Goal: Complete application form: Complete application form

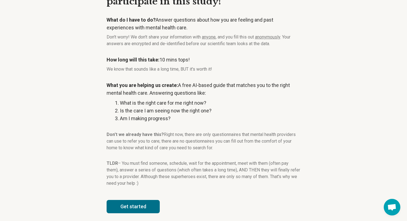
scroll to position [48, 0]
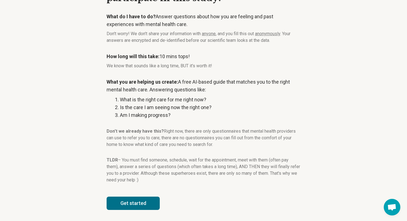
click at [138, 197] on button "Get started" at bounding box center [133, 203] width 53 height 13
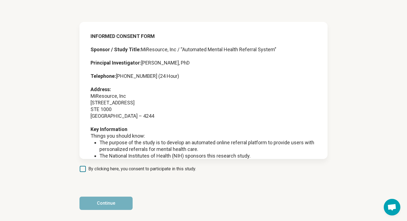
scroll to position [18, 0]
click at [90, 166] on span "By clicking here, you consent to participate in this study." at bounding box center [142, 169] width 108 height 7
click at [122, 205] on button "Continue" at bounding box center [106, 203] width 53 height 13
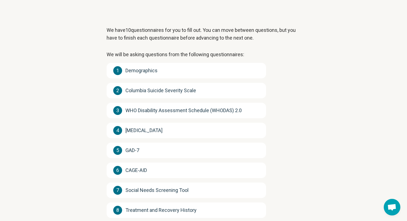
scroll to position [93, 0]
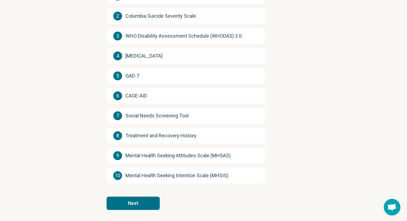
click at [145, 202] on button "Next" at bounding box center [133, 203] width 53 height 13
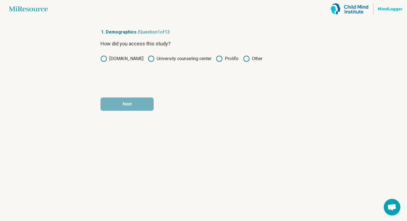
click at [219, 58] on icon at bounding box center [219, 58] width 7 height 7
click at [129, 91] on form "How did you access this study? [DOMAIN_NAME] University counseling center Proli…" at bounding box center [204, 75] width 206 height 71
click at [125, 102] on button "Next" at bounding box center [127, 104] width 53 height 13
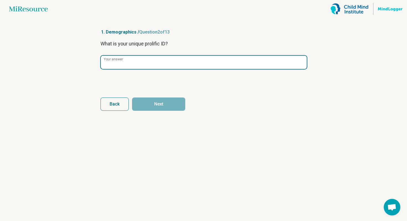
click at [141, 68] on input "Your answer" at bounding box center [204, 62] width 206 height 13
paste input "**********"
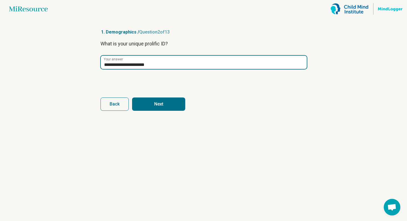
type input "**********"
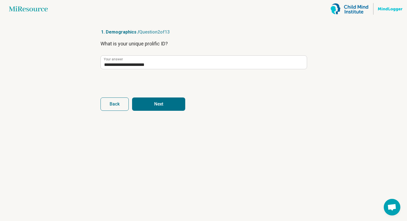
click at [165, 94] on form "**********" at bounding box center [204, 75] width 206 height 71
click at [165, 101] on button "Next" at bounding box center [158, 104] width 53 height 13
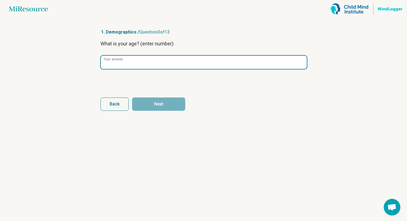
click at [152, 59] on input "Your answer" at bounding box center [204, 62] width 206 height 13
type input "**"
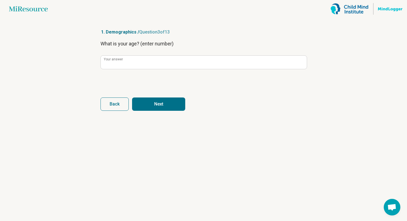
click at [156, 97] on form "What is your age? (enter number) ** Your answer Back Next" at bounding box center [204, 75] width 206 height 71
click at [157, 103] on button "Next" at bounding box center [158, 104] width 53 height 13
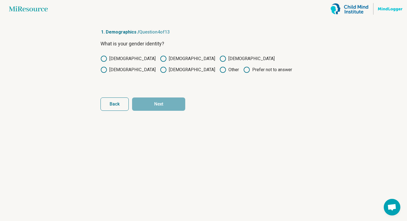
click at [110, 53] on div "What is your gender identity? [DEMOGRAPHIC_DATA] [DEMOGRAPHIC_DATA] [DEMOGRAPHI…" at bounding box center [204, 63] width 206 height 47
click at [103, 61] on icon at bounding box center [104, 58] width 7 height 7
click at [180, 101] on button "Next" at bounding box center [158, 104] width 53 height 13
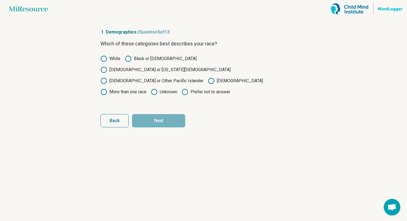
click at [107, 89] on icon at bounding box center [104, 92] width 7 height 7
click at [175, 101] on form "Which of these categories best describes your race? [DEMOGRAPHIC_DATA] or [DEMO…" at bounding box center [204, 84] width 206 height 88
click at [169, 114] on button "Next" at bounding box center [158, 120] width 53 height 13
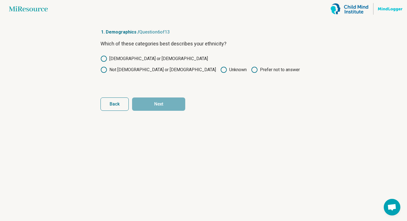
click at [107, 67] on icon at bounding box center [104, 70] width 7 height 7
click at [162, 96] on form "Which of these categories best describes your ethnicity? [DEMOGRAPHIC_DATA] or …" at bounding box center [204, 75] width 206 height 71
click at [162, 101] on button "Next" at bounding box center [158, 104] width 53 height 13
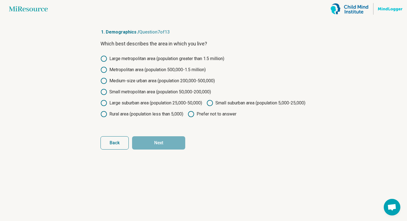
click at [134, 81] on label "Medium-size urban area (population 200,000-500,000)" at bounding box center [158, 81] width 114 height 7
click at [156, 96] on div "Large metropolitan area (population greater than 1.5 million) Metropolitan area…" at bounding box center [204, 86] width 206 height 62
click at [149, 88] on div "Large metropolitan area (population greater than 1.5 million) Metropolitan area…" at bounding box center [204, 86] width 206 height 62
click at [149, 90] on label "Small metropolitan area (population 50,000-200,000)" at bounding box center [156, 92] width 111 height 7
click at [172, 150] on button "Next" at bounding box center [158, 142] width 53 height 13
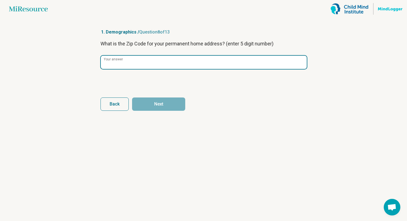
click at [178, 68] on input "Your answer" at bounding box center [204, 62] width 206 height 13
type input "*****"
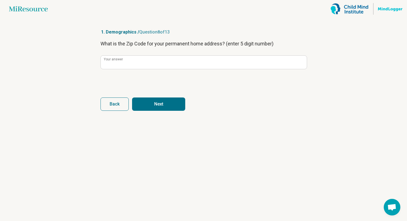
click at [108, 112] on article "1. Demographics / Question 8 of 13 What is the Zip Code for your permanent home…" at bounding box center [204, 119] width 224 height 203
click at [110, 109] on button "Back" at bounding box center [115, 104] width 28 height 13
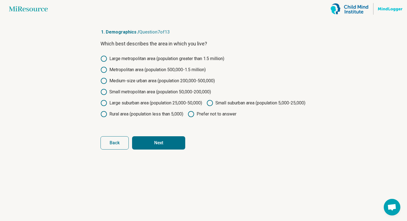
click at [159, 150] on button "Next" at bounding box center [158, 142] width 53 height 13
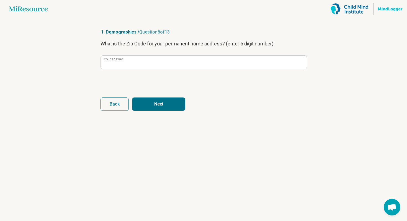
click at [146, 99] on button "Next" at bounding box center [158, 104] width 53 height 13
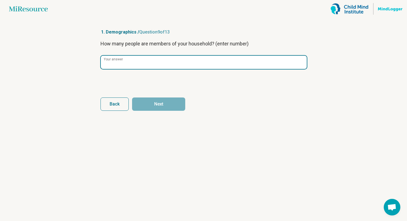
click at [143, 61] on input "Your answer" at bounding box center [204, 62] width 206 height 13
type input "*"
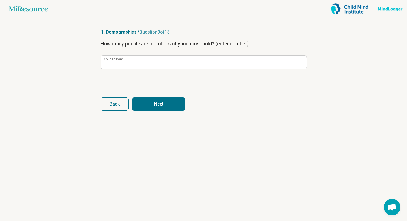
click at [163, 100] on button "Next" at bounding box center [158, 104] width 53 height 13
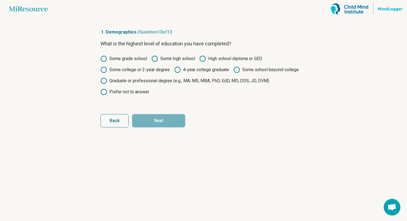
click at [108, 67] on label "Some college or 2-year degree" at bounding box center [135, 70] width 69 height 7
click at [164, 115] on button "Next" at bounding box center [158, 120] width 53 height 13
click at [101, 68] on circle at bounding box center [104, 70] width 6 height 6
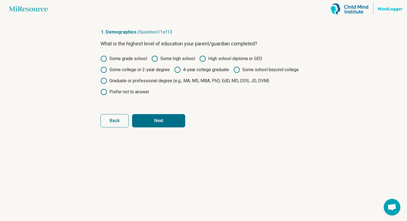
click at [159, 113] on form "What is the highest level of education your parent/guardian completed? Some gra…" at bounding box center [204, 84] width 206 height 88
click at [158, 122] on button "Next" at bounding box center [158, 120] width 53 height 13
click at [121, 121] on button "Back" at bounding box center [115, 120] width 28 height 13
click at [106, 81] on icon at bounding box center [104, 81] width 7 height 7
click at [155, 126] on button "Next" at bounding box center [158, 120] width 53 height 13
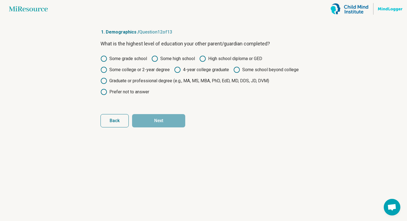
click at [104, 80] on icon at bounding box center [104, 81] width 7 height 7
click at [156, 119] on button "Next" at bounding box center [158, 120] width 53 height 13
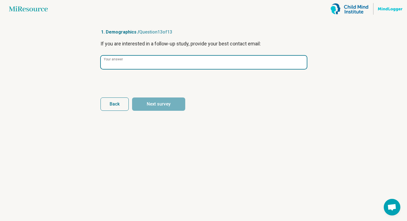
click at [147, 63] on input "Your answer" at bounding box center [204, 62] width 206 height 13
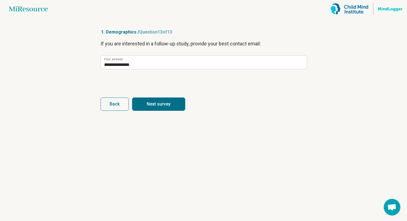
click at [162, 101] on button "Next survey" at bounding box center [158, 104] width 53 height 13
type input "**********"
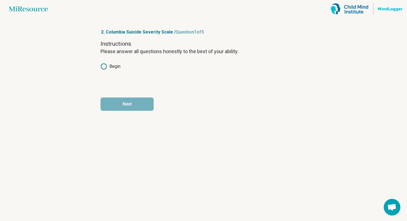
click at [106, 63] on icon at bounding box center [104, 66] width 7 height 7
click at [126, 108] on button "Next" at bounding box center [127, 104] width 53 height 13
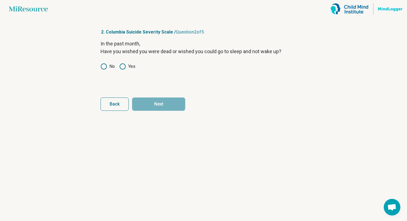
click at [108, 65] on label "No" at bounding box center [108, 66] width 14 height 7
click at [169, 111] on article "2. Columbia Suicide Severity Scale / Question 2 of 5 In the past month, Have yo…" at bounding box center [204, 119] width 224 height 203
click at [162, 99] on button "Next" at bounding box center [158, 104] width 53 height 13
click at [104, 66] on icon at bounding box center [104, 66] width 7 height 7
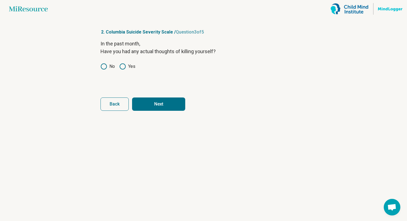
click at [161, 100] on button "Next" at bounding box center [158, 104] width 53 height 13
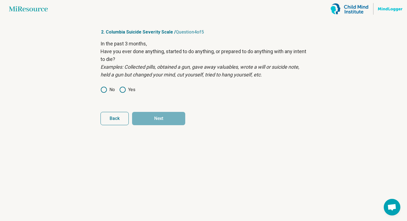
click at [105, 86] on div "In the past 3 months, Have you ever done anything, started to do anything, or p…" at bounding box center [204, 70] width 206 height 61
click at [106, 92] on icon at bounding box center [104, 89] width 7 height 7
click at [157, 124] on button "Next" at bounding box center [158, 118] width 53 height 13
click at [106, 86] on icon at bounding box center [104, 89] width 7 height 7
click at [148, 117] on button "Next survey" at bounding box center [158, 118] width 53 height 13
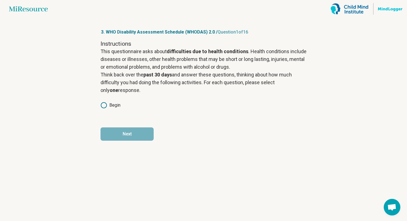
click at [107, 103] on icon at bounding box center [104, 105] width 7 height 7
click at [126, 124] on form "Instructions This questionnaire asks about difficulties due to health condition…" at bounding box center [204, 90] width 206 height 101
click at [129, 139] on button "Next" at bounding box center [127, 133] width 53 height 13
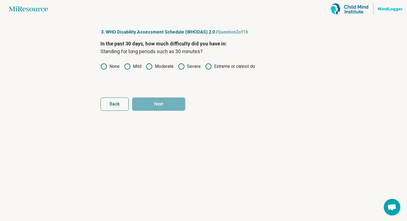
click at [151, 68] on circle at bounding box center [150, 67] width 6 height 6
click at [157, 102] on button "Next" at bounding box center [158, 104] width 53 height 13
click at [101, 65] on icon at bounding box center [104, 66] width 7 height 7
click at [169, 107] on button "Next" at bounding box center [158, 104] width 53 height 13
click at [107, 67] on label "None" at bounding box center [110, 66] width 19 height 7
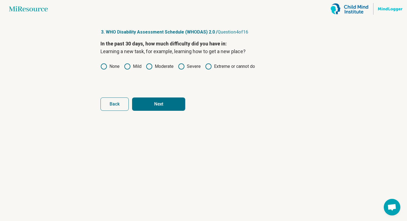
click at [150, 102] on button "Next" at bounding box center [158, 104] width 53 height 13
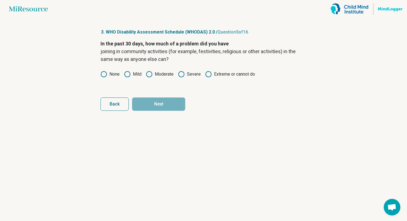
click at [104, 75] on icon at bounding box center [104, 74] width 7 height 7
click at [154, 99] on button "Next" at bounding box center [158, 104] width 53 height 13
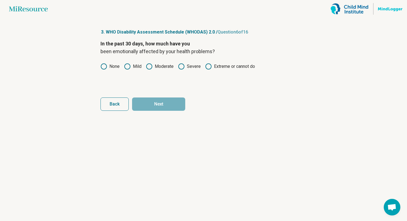
click at [103, 64] on circle at bounding box center [104, 67] width 6 height 6
click at [148, 102] on button "Next" at bounding box center [158, 104] width 53 height 13
click at [104, 65] on icon at bounding box center [104, 66] width 7 height 7
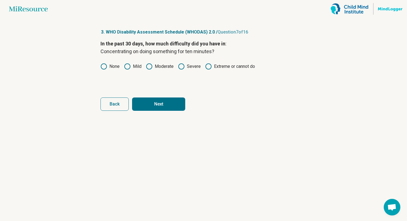
click at [155, 99] on button "Next" at bounding box center [158, 104] width 53 height 13
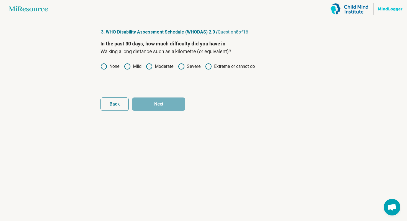
click at [104, 65] on icon at bounding box center [104, 66] width 7 height 7
click at [149, 103] on button "Next" at bounding box center [158, 104] width 53 height 13
click at [105, 64] on circle at bounding box center [104, 67] width 6 height 6
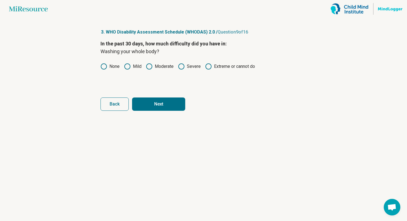
click at [175, 114] on article "3. WHO Disability Assessment Schedule (WHODAS) 2.0 / Question 9 of 16 In the pa…" at bounding box center [204, 119] width 224 height 203
click at [169, 106] on button "Next" at bounding box center [158, 104] width 53 height 13
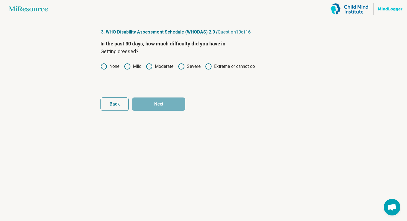
click at [106, 68] on circle at bounding box center [104, 67] width 6 height 6
click at [157, 104] on button "Next" at bounding box center [158, 104] width 53 height 13
click at [107, 65] on label "None" at bounding box center [110, 66] width 19 height 7
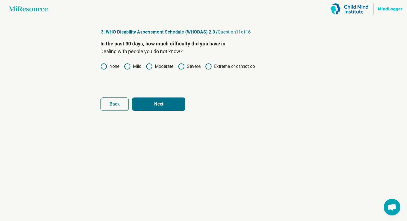
click at [158, 105] on button "Next" at bounding box center [158, 104] width 53 height 13
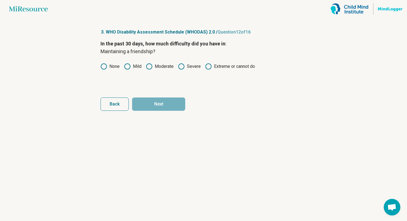
click at [103, 67] on icon at bounding box center [104, 66] width 7 height 7
click at [153, 101] on button "Next" at bounding box center [158, 104] width 53 height 13
click at [106, 65] on circle at bounding box center [104, 67] width 6 height 6
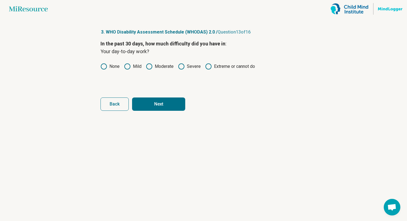
click at [155, 103] on button "Next" at bounding box center [158, 104] width 53 height 13
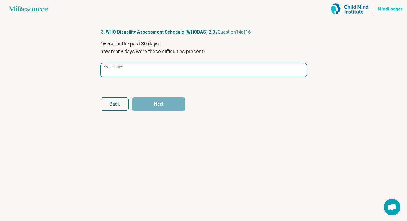
click at [134, 71] on input "Your answer" at bounding box center [204, 69] width 206 height 13
type input "*"
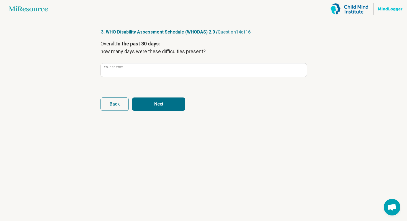
click at [173, 100] on button "Next" at bounding box center [158, 104] width 53 height 13
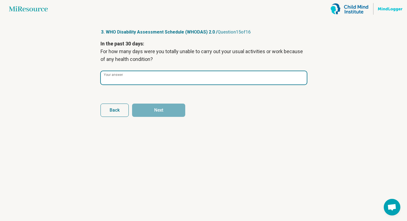
click at [150, 81] on input "Your answer" at bounding box center [204, 77] width 206 height 13
type input "*"
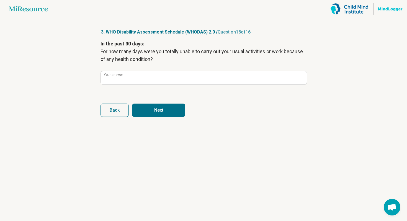
click at [153, 104] on button "Next" at bounding box center [158, 110] width 53 height 13
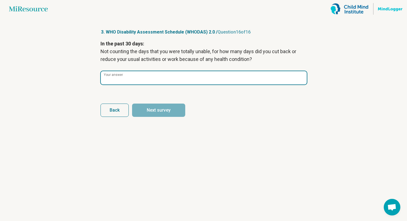
click at [165, 78] on input "Your answer" at bounding box center [204, 77] width 206 height 13
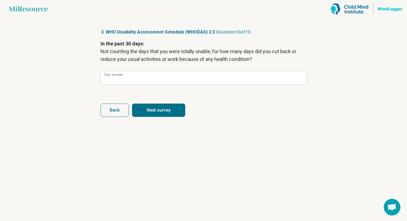
click at [164, 109] on button "Next survey" at bounding box center [158, 110] width 53 height 13
type input "*"
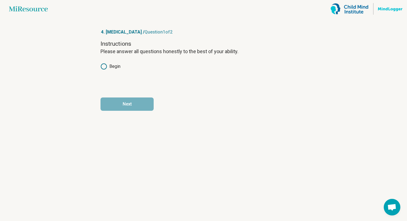
click at [103, 62] on div "Instructions Please answer all questions honestly to the best of your ability. …" at bounding box center [204, 63] width 206 height 47
click at [103, 64] on icon at bounding box center [104, 66] width 7 height 7
click at [126, 108] on button "Next" at bounding box center [127, 104] width 53 height 13
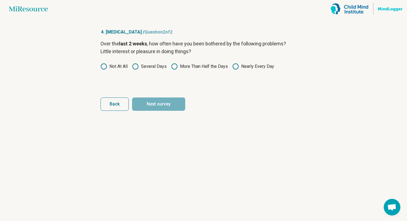
click at [101, 70] on div "Over the last 2 weeks , how often have you been bothered by the following probl…" at bounding box center [204, 63] width 206 height 47
click at [103, 68] on icon at bounding box center [104, 66] width 7 height 7
click at [155, 98] on button "Next survey" at bounding box center [158, 104] width 53 height 13
click at [102, 69] on icon at bounding box center [104, 66] width 7 height 7
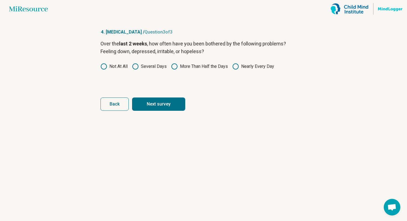
click at [157, 99] on button "Next survey" at bounding box center [158, 104] width 53 height 13
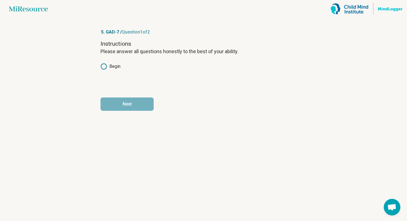
click at [104, 66] on icon at bounding box center [104, 66] width 7 height 7
click at [145, 113] on article "5. GAD-7 / Question 1 of 2 Instructions Please answer all questions honestly to…" at bounding box center [204, 119] width 224 height 203
click at [139, 103] on button "Next" at bounding box center [127, 104] width 53 height 13
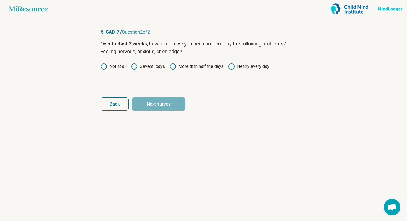
click at [109, 65] on label "Not at all" at bounding box center [114, 66] width 26 height 7
click at [105, 65] on circle at bounding box center [104, 67] width 4 height 4
click at [147, 96] on form "Over the last 2 weeks , how often have you been bothered by the following probl…" at bounding box center [204, 75] width 206 height 71
click at [160, 113] on article "5. GAD-7 / Question 2 of 2 Over the last 2 weeks , how often have you been both…" at bounding box center [204, 119] width 224 height 203
click at [156, 106] on button "Next survey" at bounding box center [158, 104] width 53 height 13
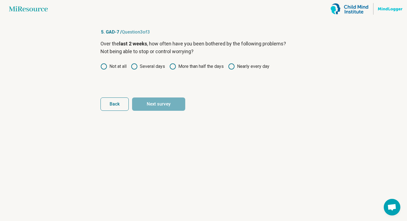
click at [104, 65] on icon at bounding box center [104, 66] width 7 height 7
click at [160, 100] on button "Next survey" at bounding box center [158, 104] width 53 height 13
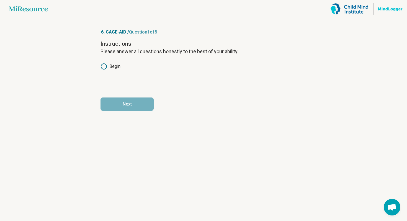
click at [106, 63] on div "Instructions Please answer all questions honestly to the best of your ability. …" at bounding box center [204, 63] width 206 height 47
click at [104, 64] on icon at bounding box center [104, 66] width 7 height 7
click at [127, 100] on button "Next" at bounding box center [127, 104] width 53 height 13
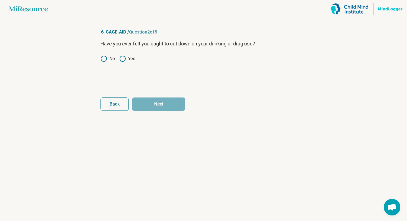
click at [106, 58] on circle at bounding box center [104, 59] width 6 height 6
click at [123, 59] on icon at bounding box center [122, 58] width 7 height 7
click at [156, 103] on button "Next" at bounding box center [158, 104] width 53 height 13
click at [104, 56] on circle at bounding box center [104, 59] width 6 height 6
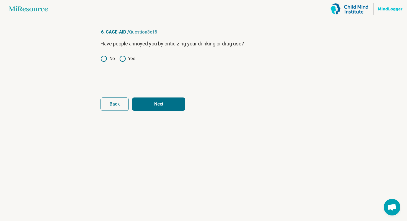
click at [159, 98] on button "Next" at bounding box center [158, 104] width 53 height 13
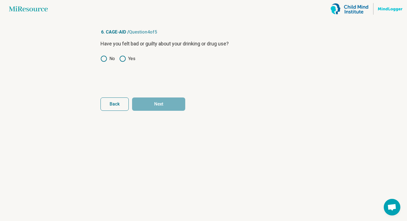
click at [104, 57] on icon at bounding box center [104, 58] width 7 height 7
click at [170, 102] on button "Next" at bounding box center [158, 104] width 53 height 13
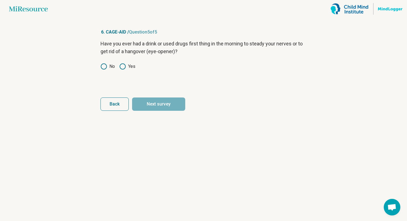
click at [104, 65] on icon at bounding box center [104, 66] width 7 height 7
click at [164, 108] on button "Next survey" at bounding box center [158, 104] width 53 height 13
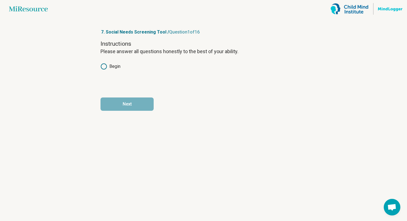
click at [98, 66] on article "7. Social Needs Screening Tool / Question 1 of 16 Instructions Please answer al…" at bounding box center [204, 119] width 224 height 203
click at [103, 65] on icon at bounding box center [104, 66] width 7 height 7
click at [134, 101] on button "Next" at bounding box center [127, 104] width 53 height 13
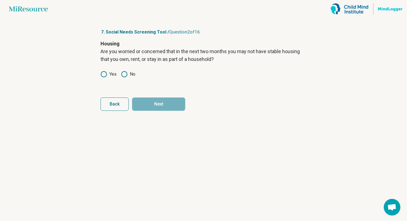
click at [124, 75] on icon at bounding box center [124, 74] width 7 height 7
click at [163, 102] on button "Next" at bounding box center [158, 104] width 53 height 13
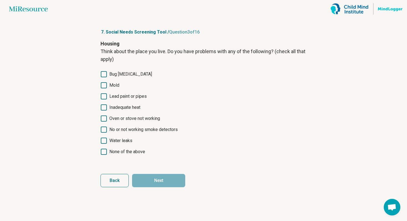
click at [104, 149] on icon at bounding box center [104, 152] width 6 height 6
click at [152, 183] on button "Next" at bounding box center [158, 180] width 53 height 13
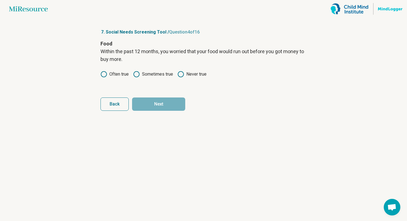
click at [183, 77] on icon at bounding box center [181, 74] width 7 height 7
click at [167, 101] on button "Next" at bounding box center [158, 104] width 53 height 13
click at [183, 75] on icon at bounding box center [181, 74] width 7 height 7
click at [166, 100] on button "Next" at bounding box center [158, 104] width 53 height 13
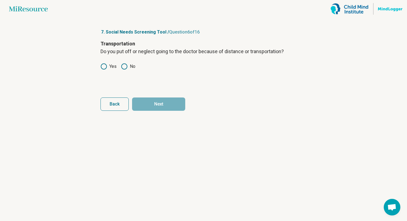
click at [125, 65] on icon at bounding box center [124, 66] width 7 height 7
click at [159, 105] on button "Next" at bounding box center [158, 104] width 53 height 13
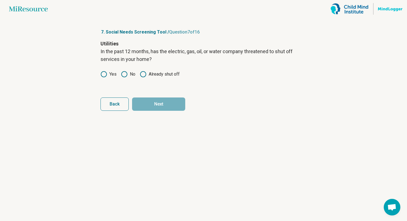
click at [124, 73] on icon at bounding box center [124, 74] width 7 height 7
click at [168, 106] on button "Next" at bounding box center [158, 104] width 53 height 13
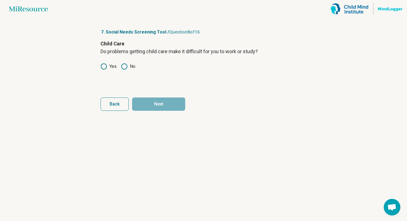
click at [121, 68] on icon at bounding box center [124, 66] width 7 height 7
click at [124, 67] on circle at bounding box center [124, 67] width 4 height 4
click at [164, 100] on button "Next" at bounding box center [158, 104] width 53 height 13
click at [105, 67] on icon at bounding box center [104, 66] width 7 height 7
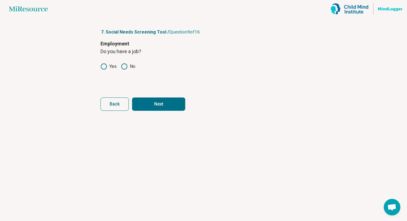
click at [169, 103] on button "Next" at bounding box center [158, 104] width 53 height 13
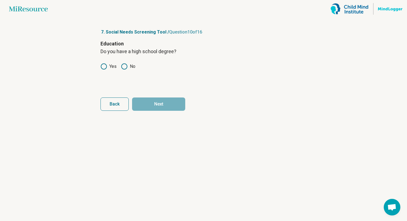
click at [102, 65] on circle at bounding box center [104, 67] width 6 height 6
click at [143, 95] on form "Education Do you have a high school degree? Yes No Back Next" at bounding box center [204, 75] width 206 height 71
click at [144, 98] on button "Next" at bounding box center [158, 104] width 53 height 13
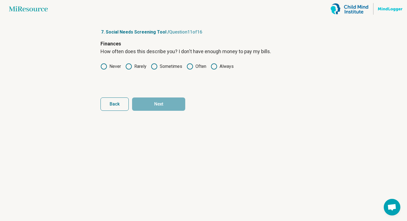
click at [107, 67] on icon at bounding box center [104, 66] width 7 height 7
click at [152, 98] on button "Next" at bounding box center [158, 104] width 53 height 13
click at [106, 66] on icon at bounding box center [104, 66] width 7 height 7
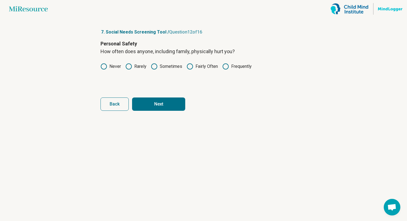
click at [158, 104] on button "Next" at bounding box center [158, 104] width 53 height 13
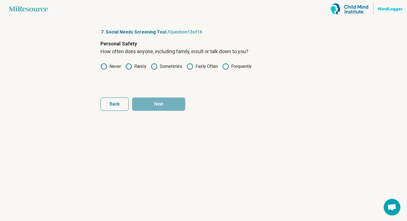
click at [108, 65] on label "Never" at bounding box center [111, 66] width 21 height 7
click at [145, 96] on form "Personal Safety How often does anyone, including family, insult or talk down to…" at bounding box center [204, 75] width 206 height 71
click at [147, 98] on button "Next" at bounding box center [158, 104] width 53 height 13
click at [105, 65] on icon at bounding box center [104, 66] width 7 height 7
click at [156, 109] on button "Next" at bounding box center [158, 104] width 53 height 13
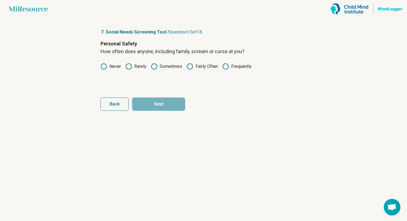
click at [103, 70] on icon at bounding box center [104, 66] width 7 height 7
click at [162, 112] on article "7. Social Needs Screening Tool / Question 15 of 16 Personal Safety How often do…" at bounding box center [204, 119] width 224 height 203
click at [158, 103] on button "Next" at bounding box center [158, 104] width 53 height 13
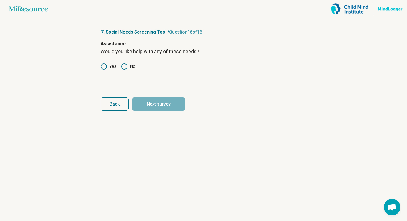
click at [125, 67] on icon at bounding box center [124, 66] width 7 height 7
click at [162, 111] on article "7. Social Needs Screening Tool / Question 16 of 16 Assistance Would you like he…" at bounding box center [204, 119] width 224 height 203
click at [161, 105] on button "Next survey" at bounding box center [158, 104] width 53 height 13
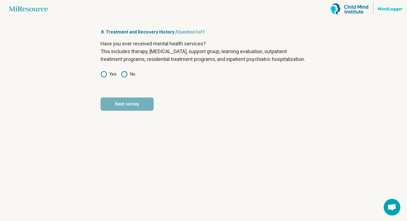
click at [125, 77] on circle at bounding box center [125, 74] width 6 height 6
click at [134, 108] on button "Next survey" at bounding box center [127, 104] width 53 height 13
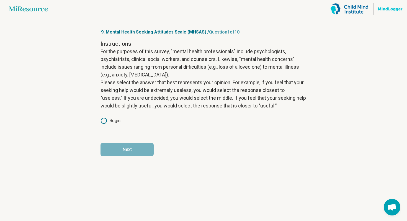
click at [105, 121] on icon at bounding box center [104, 120] width 7 height 7
click at [127, 142] on form "Instructions For the purposes of this survey, "mental health professionals" inc…" at bounding box center [204, 98] width 206 height 116
click at [127, 144] on button "Next" at bounding box center [127, 149] width 53 height 13
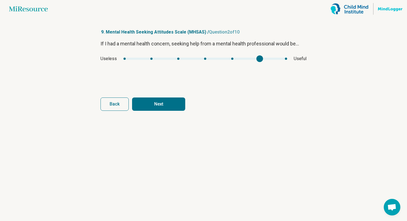
type input "*"
click at [276, 56] on div "Useless Useful" at bounding box center [204, 58] width 206 height 7
click at [171, 111] on article "9. Mental Health Seeking Attitudes Scale (MHSAS) / Question 2 of 10 If I had a …" at bounding box center [204, 119] width 224 height 203
click at [171, 107] on button "Next" at bounding box center [158, 104] width 53 height 13
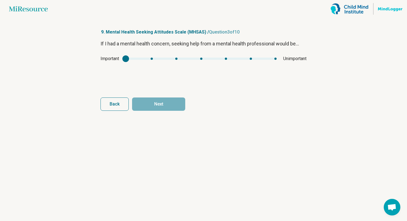
click at [122, 58] on div "Important Unimportant" at bounding box center [204, 58] width 206 height 7
drag, startPoint x: 130, startPoint y: 60, endPoint x: 136, endPoint y: 60, distance: 5.8
click at [136, 60] on div "Important Unimportant" at bounding box center [204, 58] width 206 height 7
click at [123, 58] on div "mhsas2" at bounding box center [125, 58] width 7 height 7
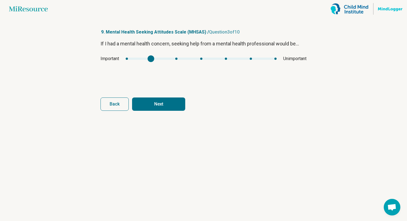
type input "*"
click at [115, 59] on div "Important Unimportant" at bounding box center [204, 58] width 206 height 7
click at [146, 101] on button "Next" at bounding box center [158, 104] width 53 height 13
type input "*"
click at [299, 50] on div "If I had a mental health concern, seeking help from a mental health professiona…" at bounding box center [204, 63] width 206 height 47
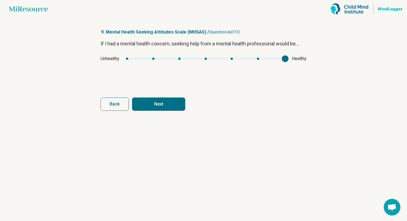
click at [154, 101] on button "Next" at bounding box center [158, 104] width 53 height 13
type input "*"
click at [295, 55] on div "If I had a mental health concern, seeking help from a mental health professiona…" at bounding box center [204, 63] width 206 height 47
click at [150, 108] on button "Next" at bounding box center [158, 104] width 53 height 13
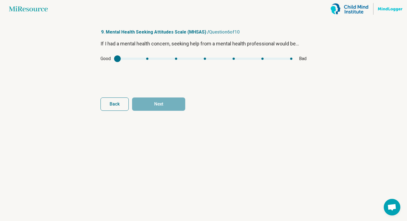
drag, startPoint x: 122, startPoint y: 57, endPoint x: 132, endPoint y: 57, distance: 10.3
click at [132, 57] on div "Good Bad" at bounding box center [204, 58] width 206 height 7
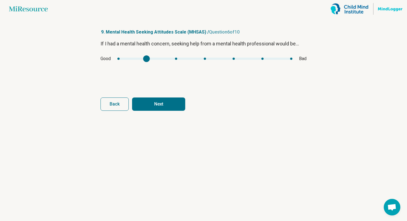
type input "*"
click at [96, 60] on article "9. Mental Health Seeking Attitudes Scale (MHSAS) / Question 6 of 10 If I had a …" at bounding box center [204, 119] width 224 height 203
click at [165, 98] on button "Next" at bounding box center [158, 104] width 53 height 13
type input "*"
click at [114, 58] on div "Healing Hurting" at bounding box center [204, 58] width 206 height 7
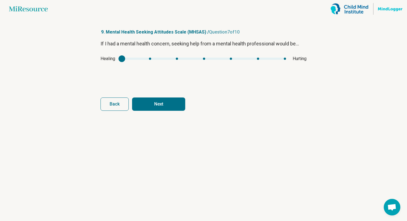
click at [152, 108] on button "Next" at bounding box center [158, 104] width 53 height 13
type input "*"
click at [279, 50] on div "If I had a mental health concern, seeking help from a mental health professiona…" at bounding box center [204, 63] width 206 height 47
click at [148, 106] on button "Next" at bounding box center [158, 104] width 53 height 13
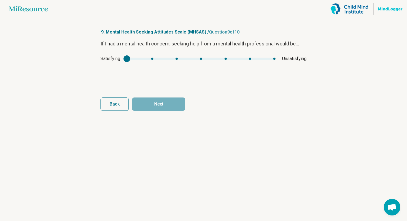
drag, startPoint x: 126, startPoint y: 55, endPoint x: 138, endPoint y: 58, distance: 12.6
click at [138, 58] on div "If I had a mental health concern, seeking help from a mental health professiona…" at bounding box center [204, 63] width 206 height 47
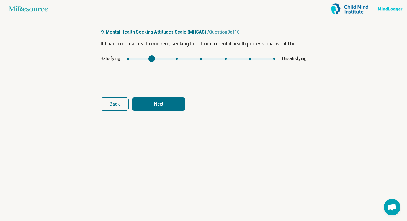
type input "*"
click at [120, 58] on div "Satisfying Unsatisfying" at bounding box center [204, 58] width 206 height 7
click at [142, 97] on form "If I had a mental health concern, seeking help from a mental health professiona…" at bounding box center [204, 75] width 206 height 71
click at [142, 99] on button "Next" at bounding box center [158, 104] width 53 height 13
type input "*"
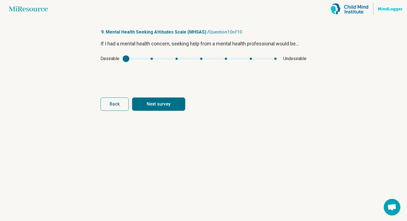
click at [101, 58] on div "Desirable Undesirable" at bounding box center [204, 58] width 206 height 7
click at [149, 108] on button "Next survey" at bounding box center [158, 104] width 53 height 13
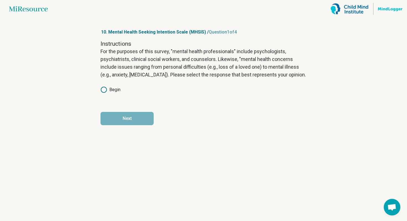
click at [102, 87] on icon at bounding box center [104, 89] width 7 height 7
click at [129, 125] on article "10. Mental Health Seeking Intention Scale (MHSIS) / Question 1 of 4 Instruction…" at bounding box center [204, 119] width 224 height 203
click at [129, 118] on button "Next" at bounding box center [127, 118] width 53 height 13
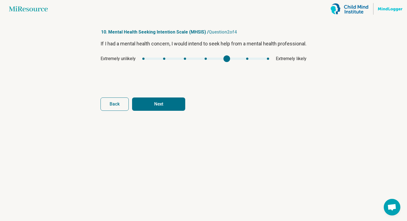
type input "*"
click at [243, 60] on div "mhsis1" at bounding box center [205, 59] width 127 height 2
click at [175, 100] on button "Next" at bounding box center [158, 104] width 53 height 13
type input "*"
click at [222, 55] on div "Definitely false Definitely true" at bounding box center [204, 58] width 206 height 7
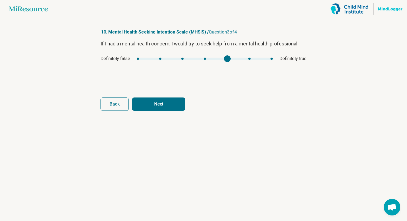
click at [157, 104] on button "Next" at bounding box center [158, 104] width 53 height 13
click at [232, 61] on div "Strongly disagree Strongly agree" at bounding box center [204, 58] width 206 height 7
click at [146, 114] on article "10. Mental Health Seeking Intention Scale (MHSIS) / Question 4 of 4 If I had a …" at bounding box center [204, 119] width 224 height 203
click at [153, 104] on button "Finish" at bounding box center [158, 104] width 53 height 13
type input "*"
